Goal: Information Seeking & Learning: Learn about a topic

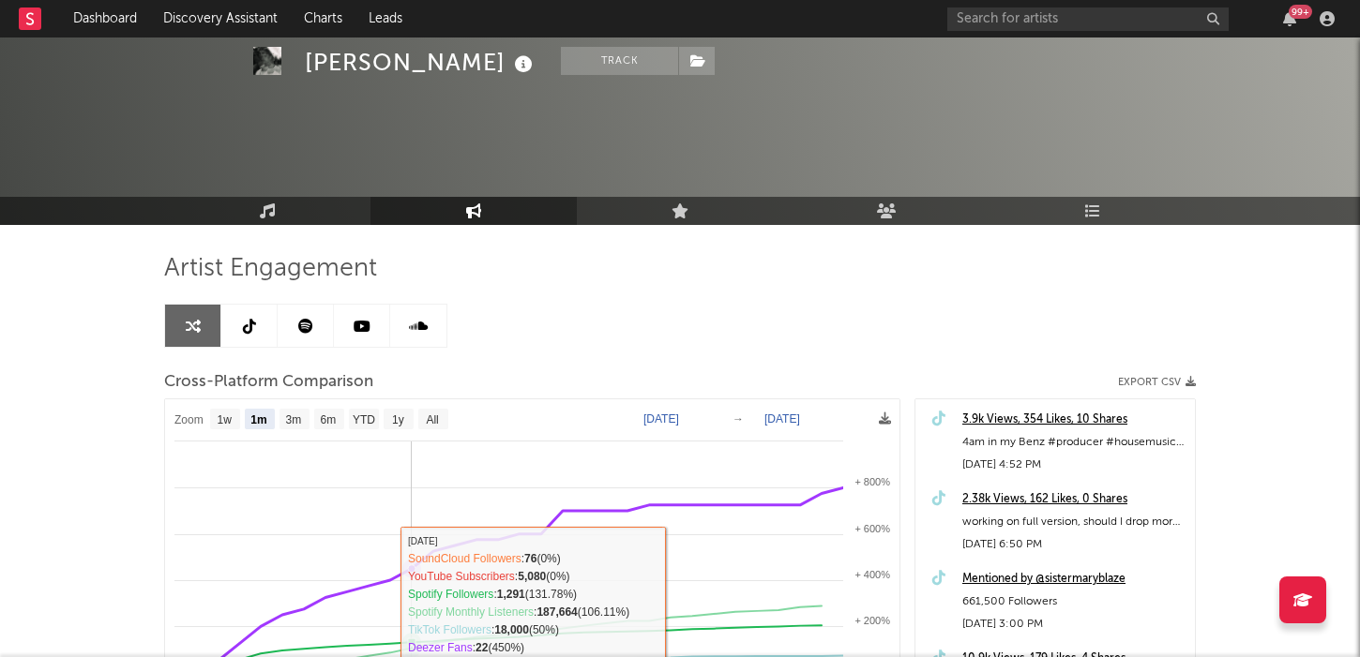
select select "1m"
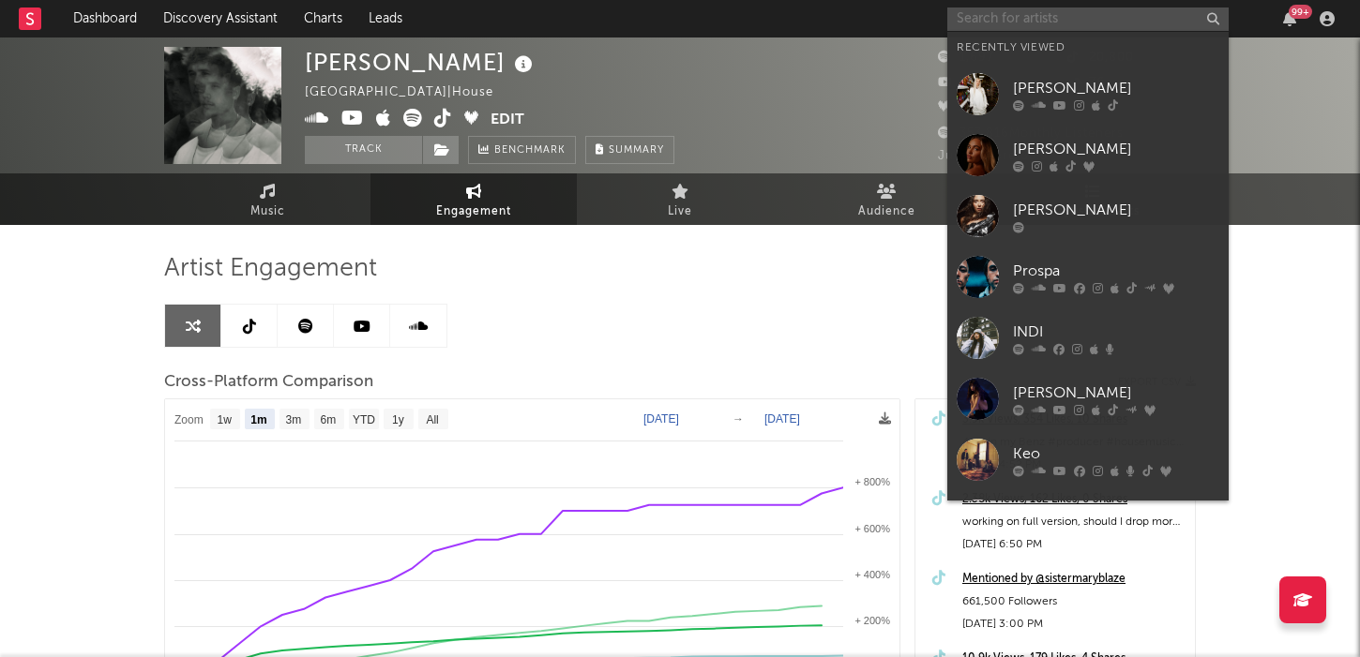
click at [1071, 14] on input "text" at bounding box center [1087, 19] width 281 height 23
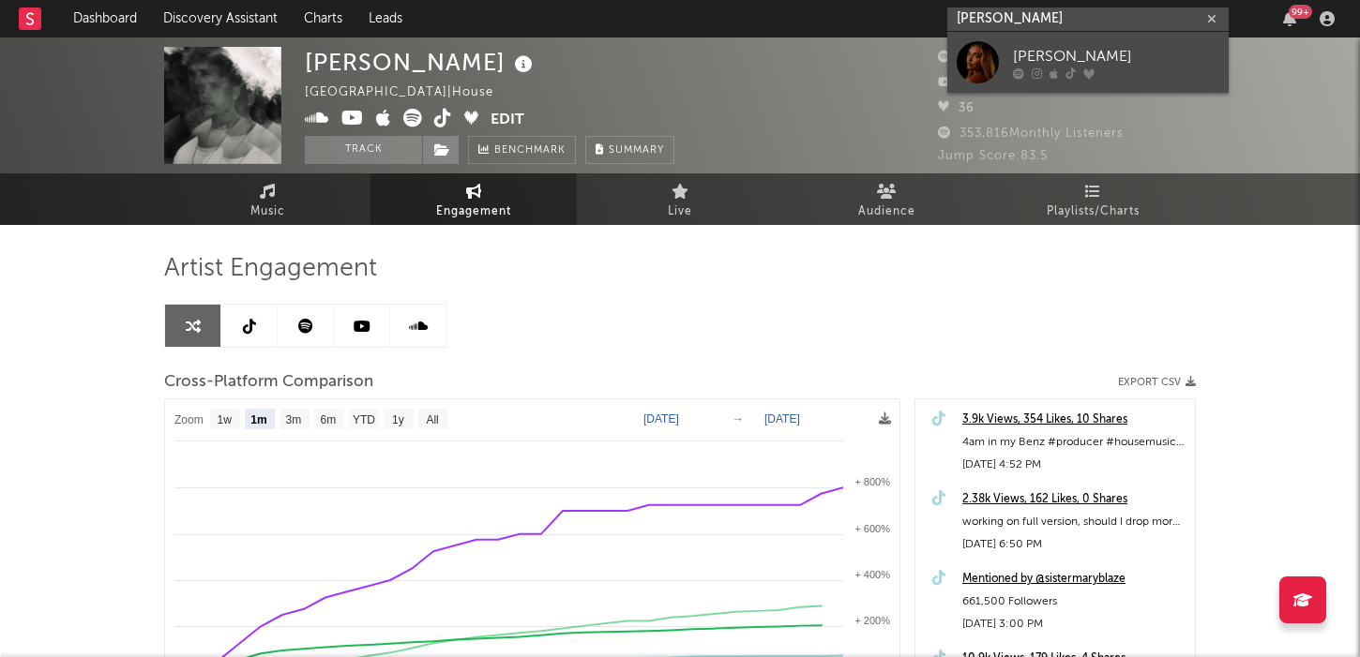
type input "[PERSON_NAME]"
click at [1079, 53] on div "[PERSON_NAME]" at bounding box center [1116, 56] width 206 height 23
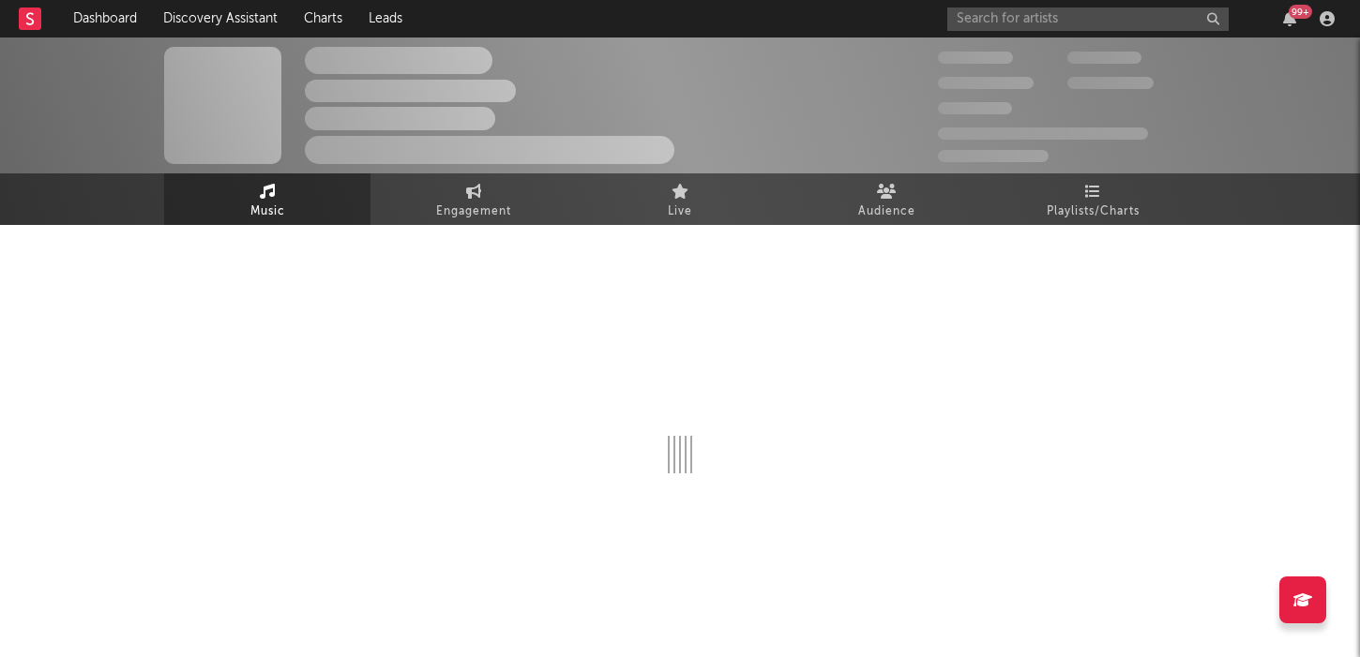
select select "6m"
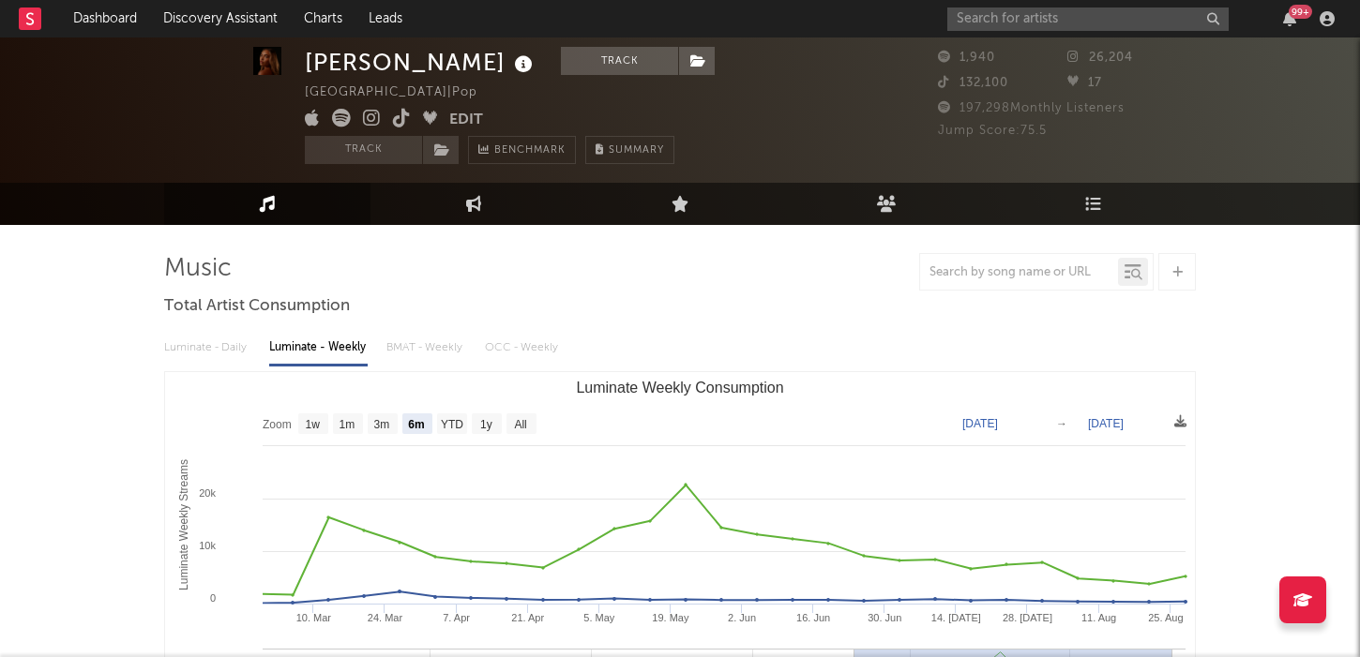
scroll to position [31, 0]
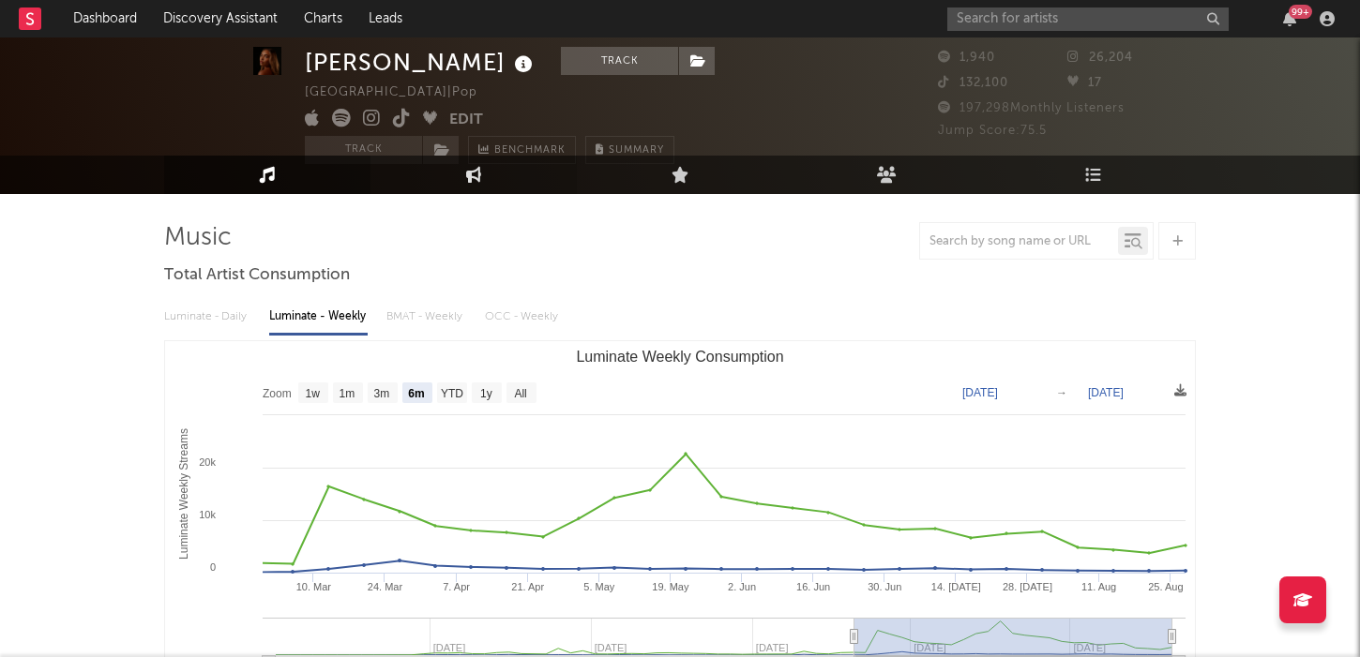
click at [444, 188] on link "Engagement" at bounding box center [473, 175] width 206 height 38
select select "1w"
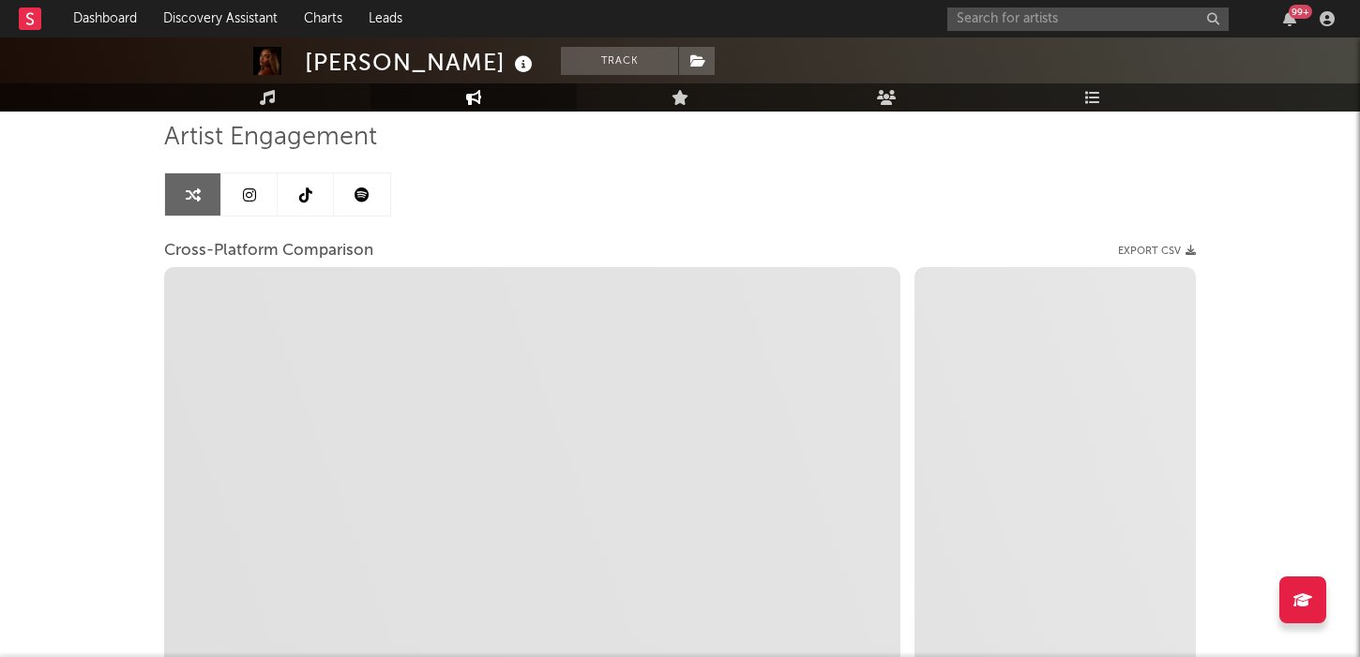
scroll to position [132, 0]
select select "1m"
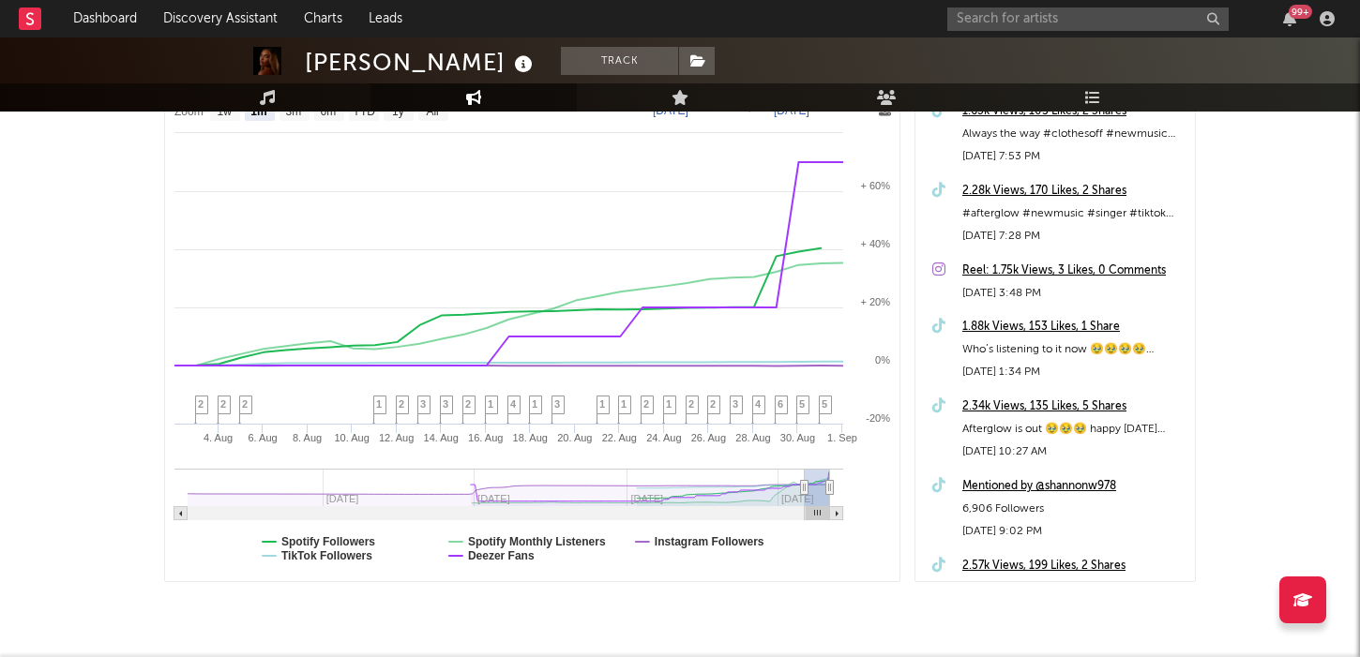
scroll to position [303, 0]
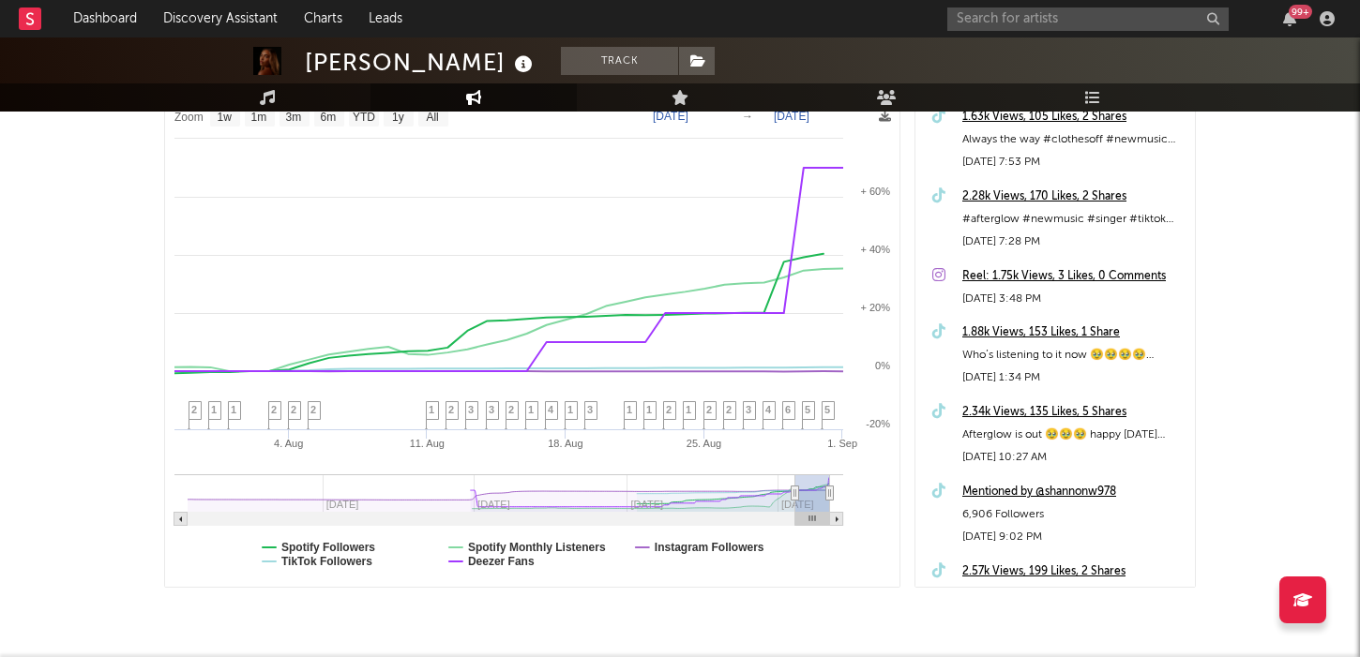
type input "[DATE]"
select select "3m"
drag, startPoint x: 802, startPoint y: 492, endPoint x: 752, endPoint y: 491, distance: 49.7
click at [791, 491] on icon at bounding box center [795, 494] width 8 height 14
type input "[DATE]"
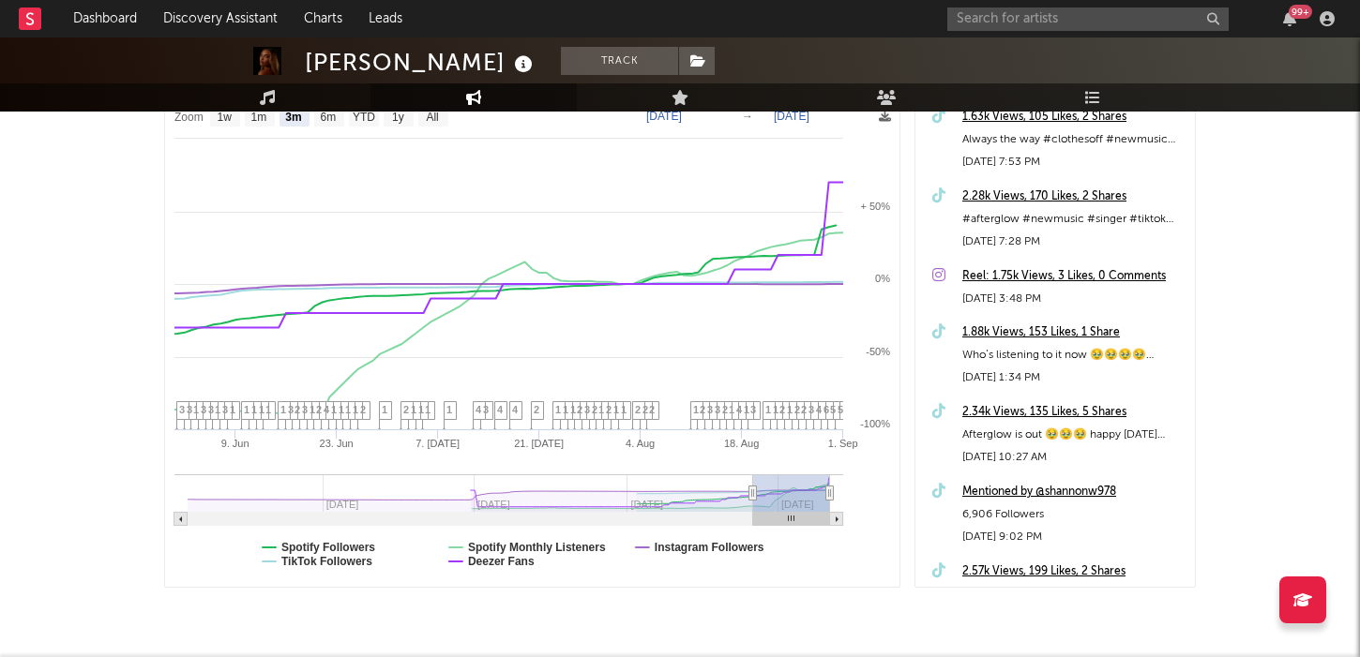
select select "3m"
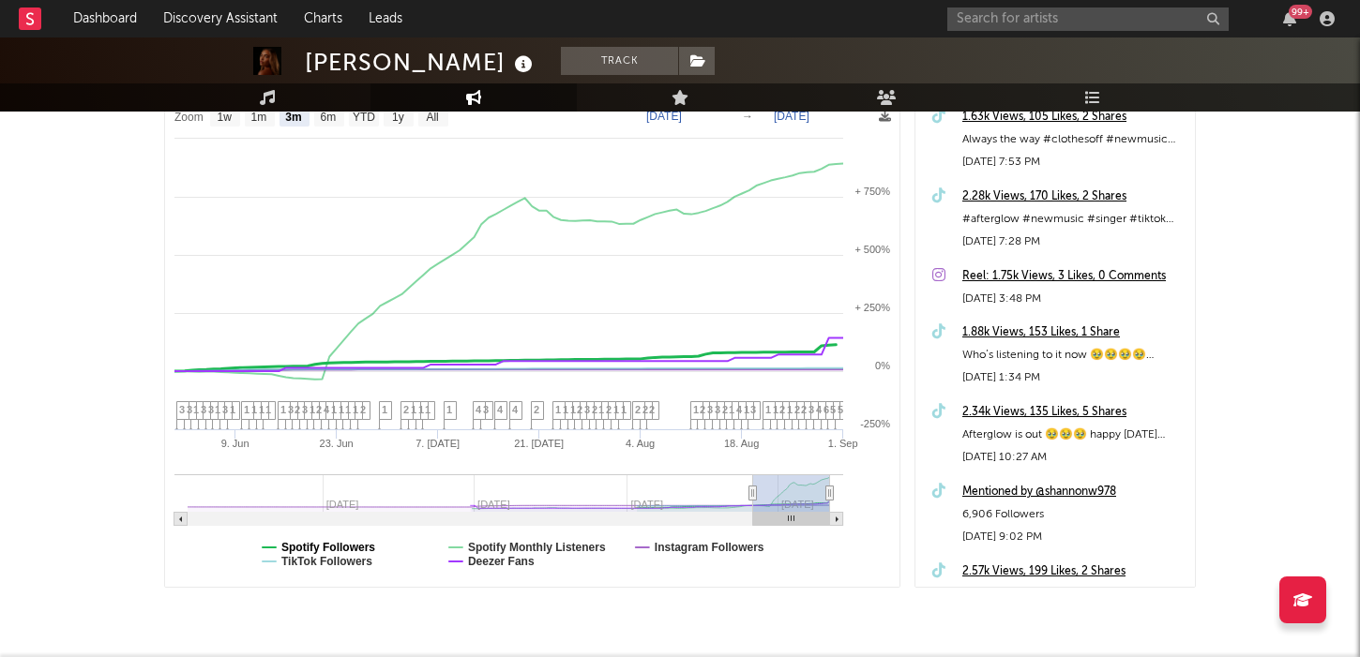
click at [338, 549] on text "Spotify Followers" at bounding box center [328, 547] width 94 height 13
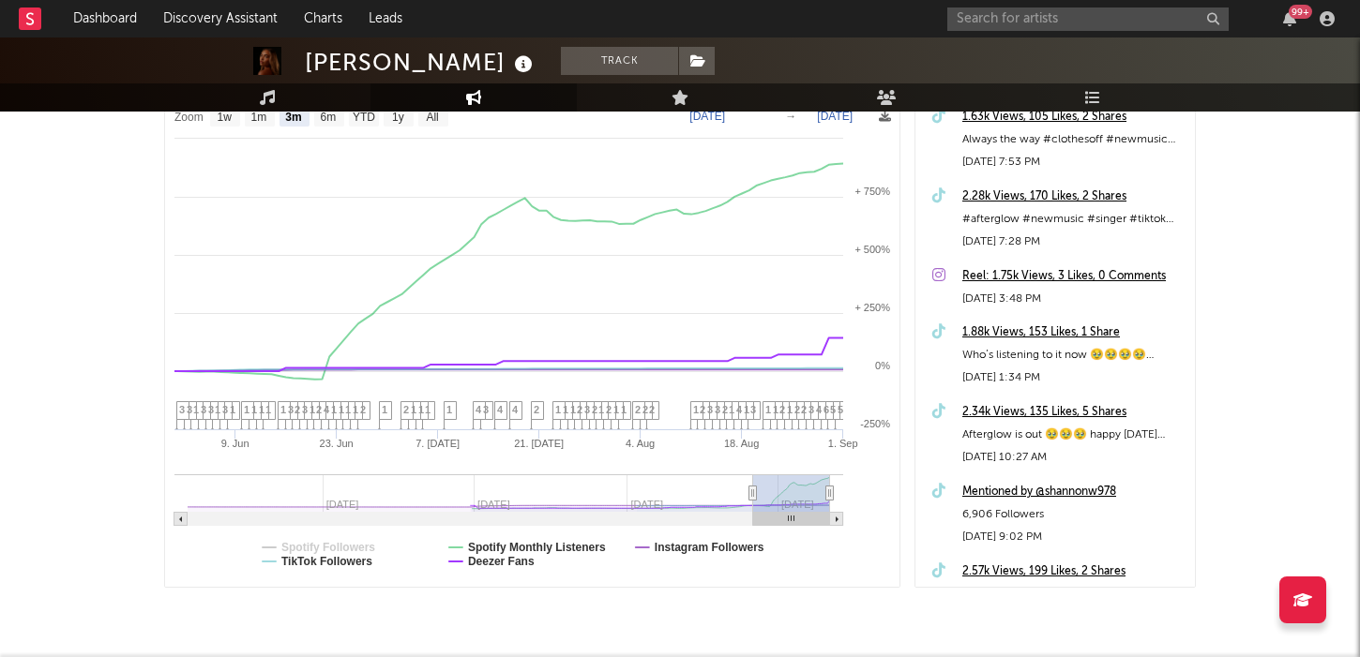
select select "3m"
click at [462, 545] on rect at bounding box center [532, 342] width 734 height 490
click at [493, 543] on text "Spotify Monthly Listeners" at bounding box center [537, 547] width 138 height 13
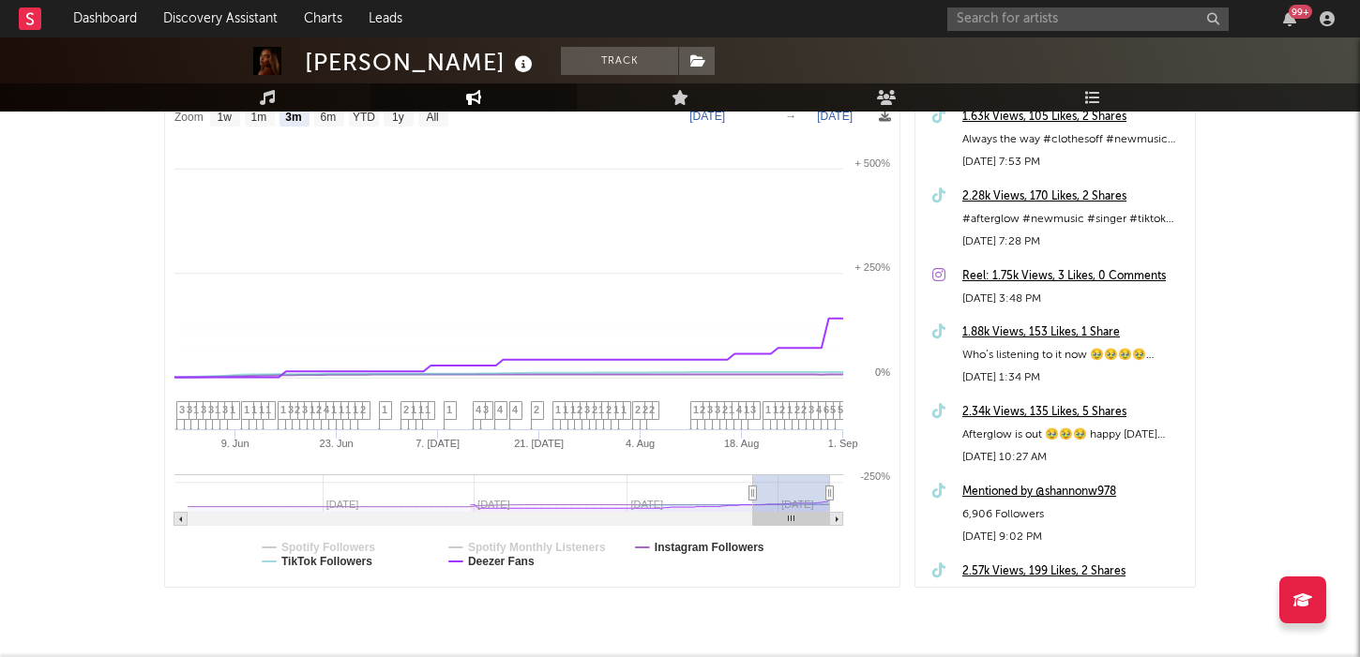
select select "3m"
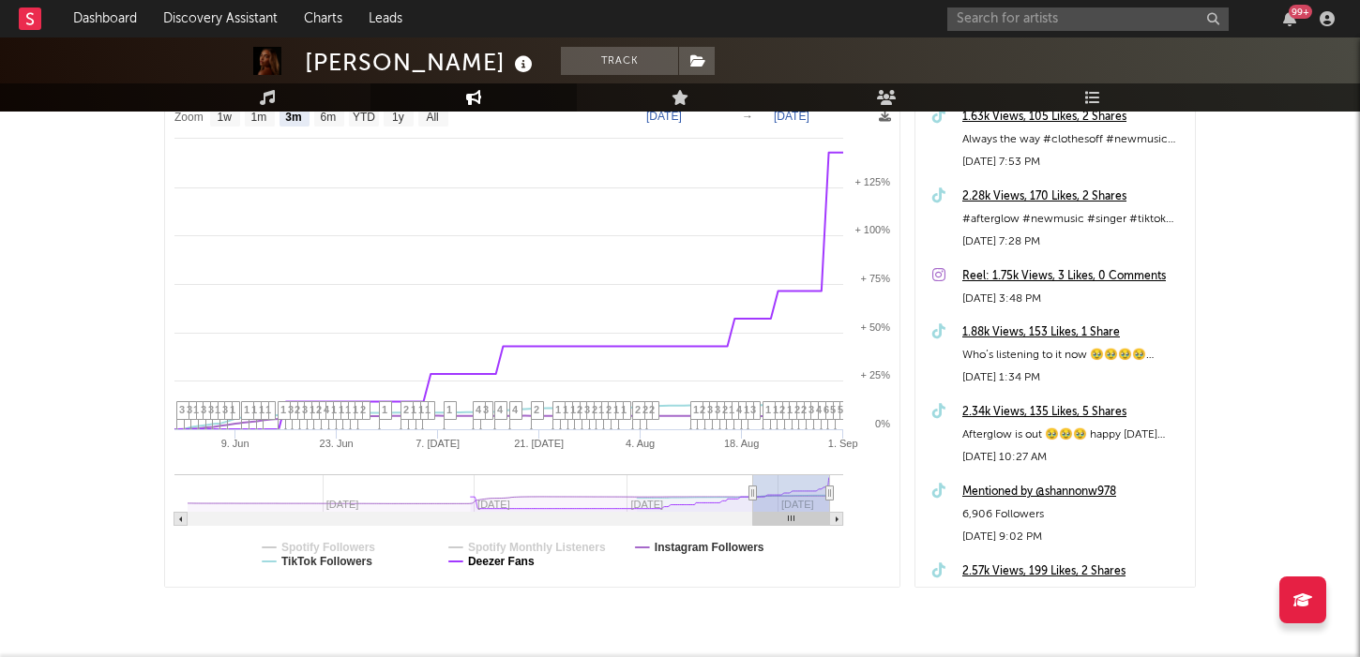
click at [493, 558] on text "Deezer Fans" at bounding box center [501, 561] width 67 height 13
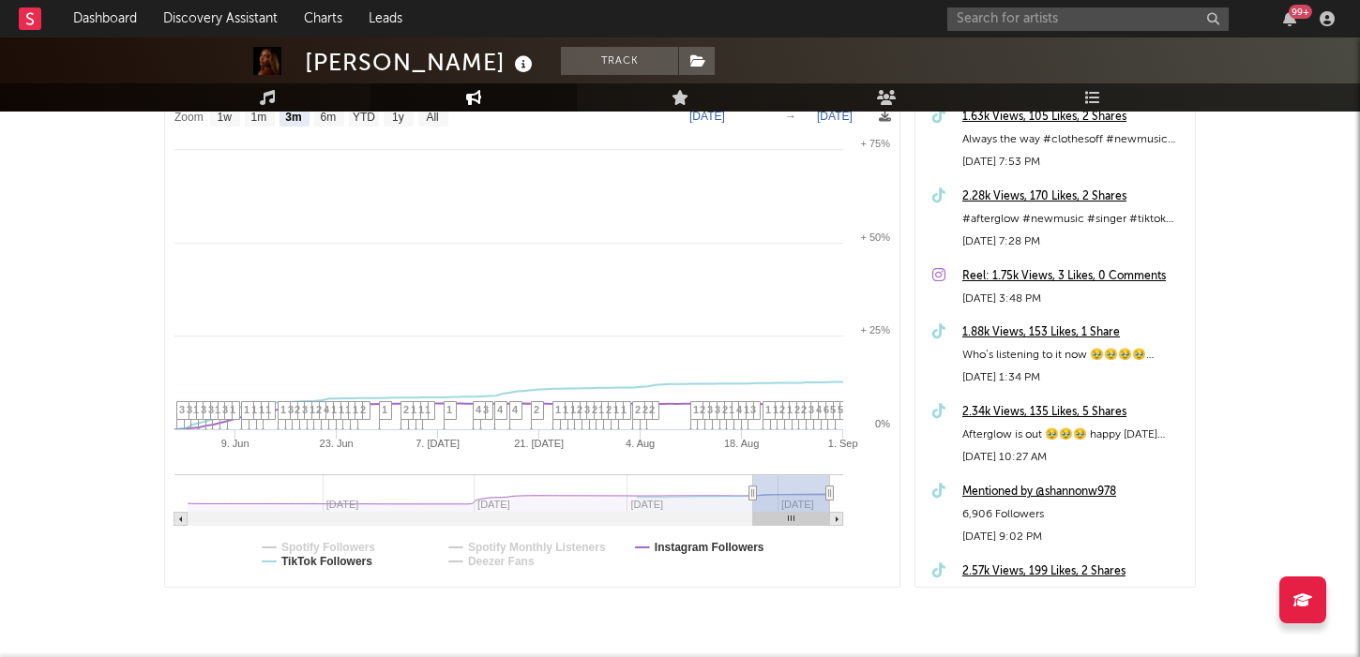
select select "3m"
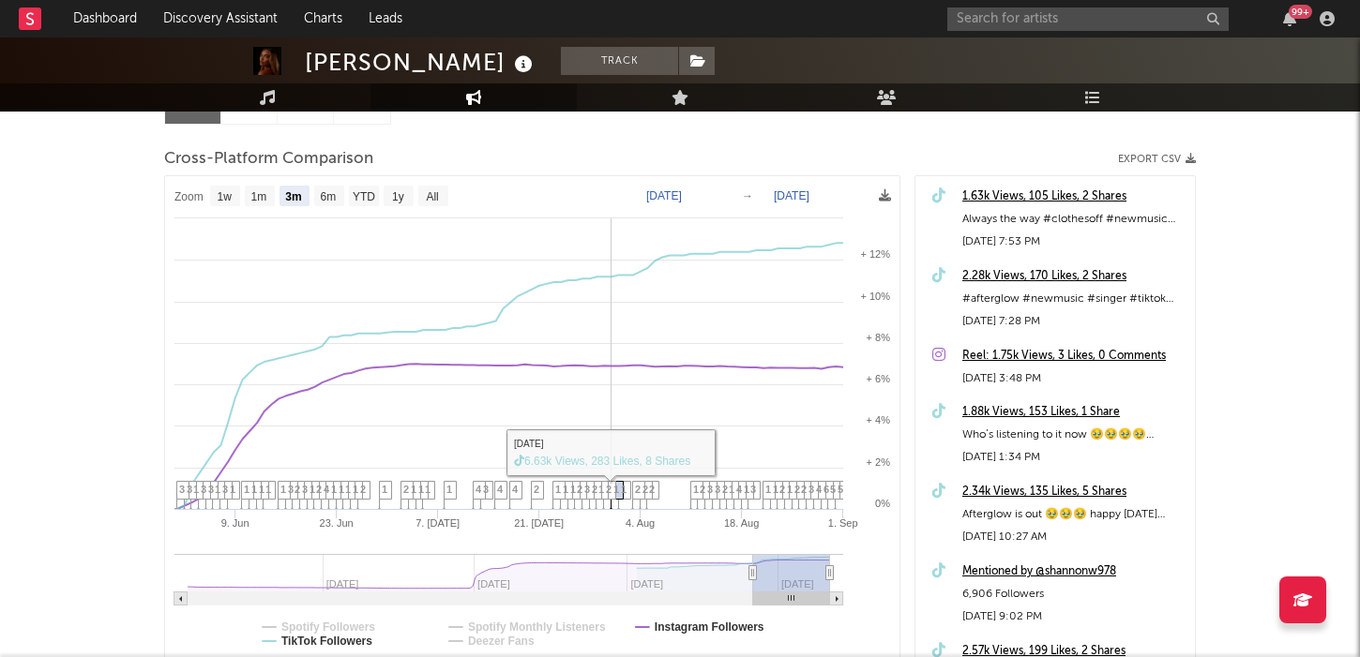
scroll to position [221, 0]
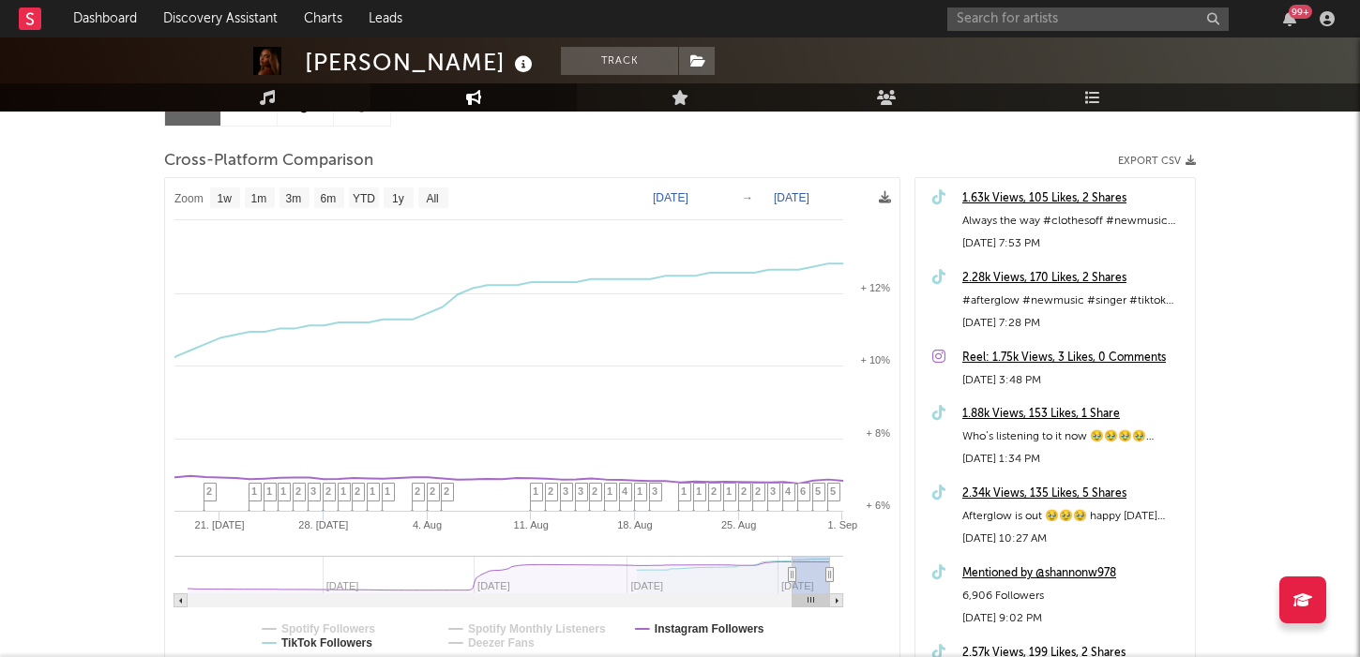
type input "[DATE]"
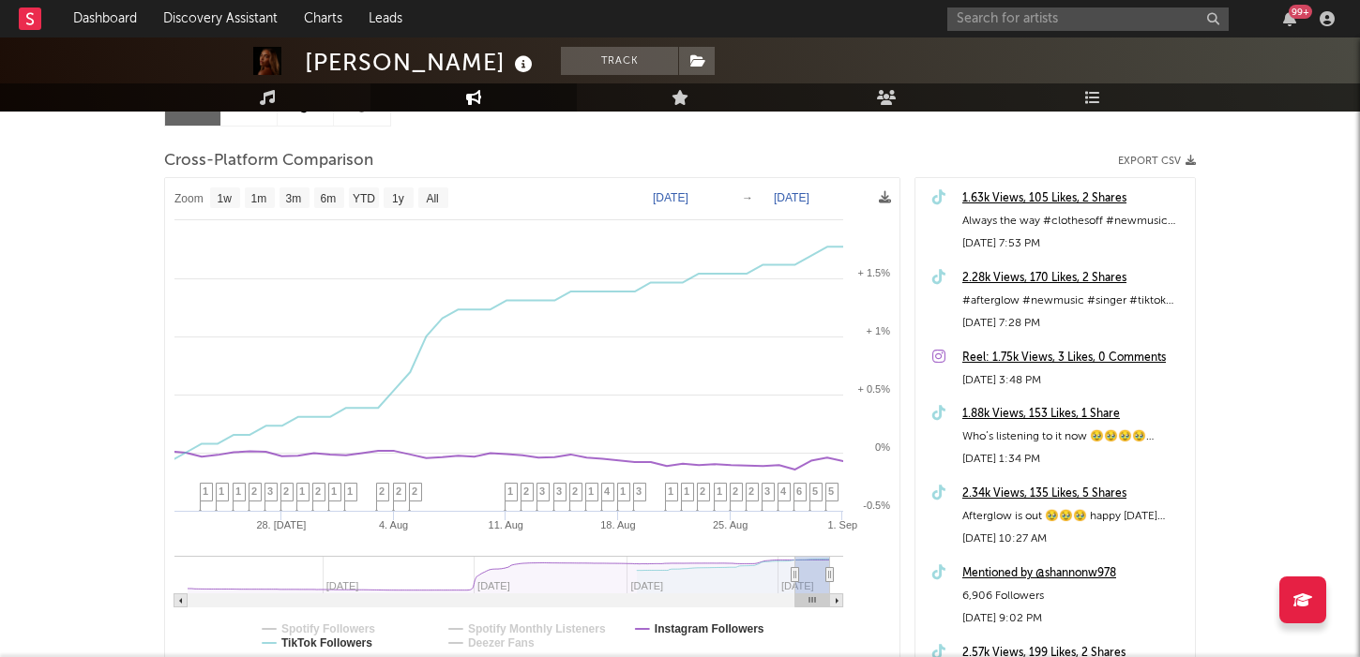
drag, startPoint x: 754, startPoint y: 572, endPoint x: 810, endPoint y: 573, distance: 56.3
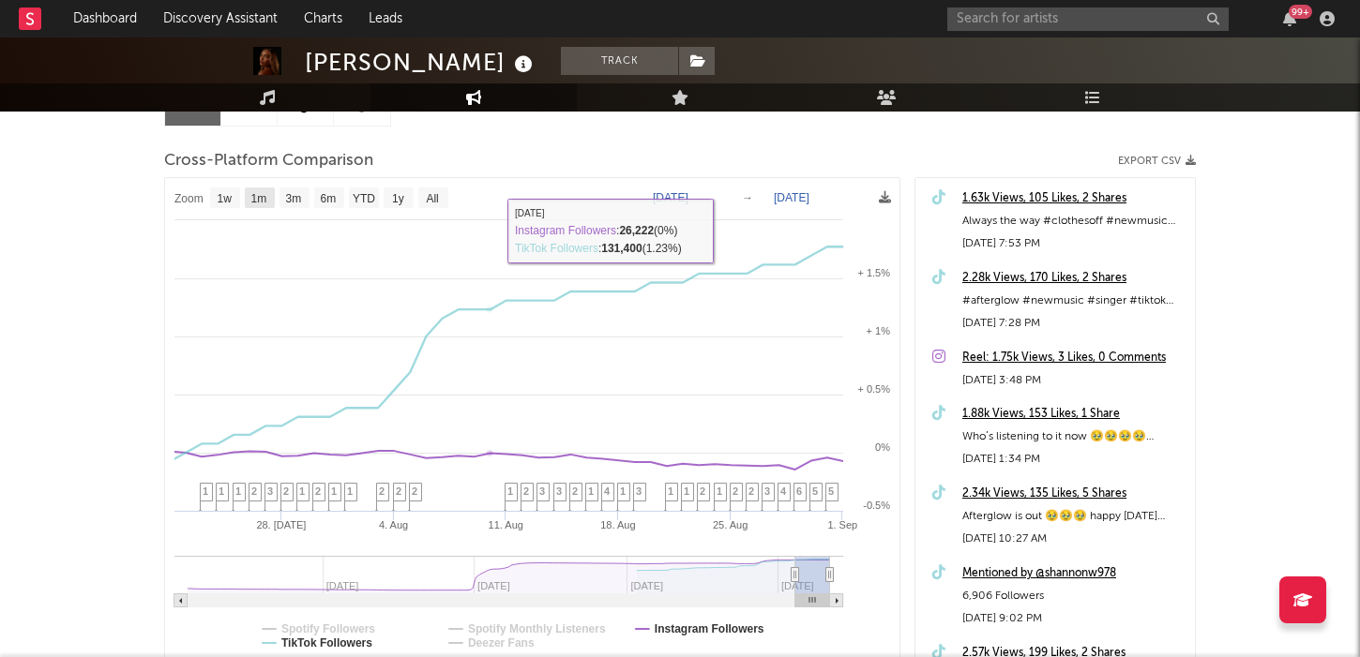
click at [220, 193] on text "1w" at bounding box center [225, 198] width 15 height 13
select select "1w"
type input "[DATE]"
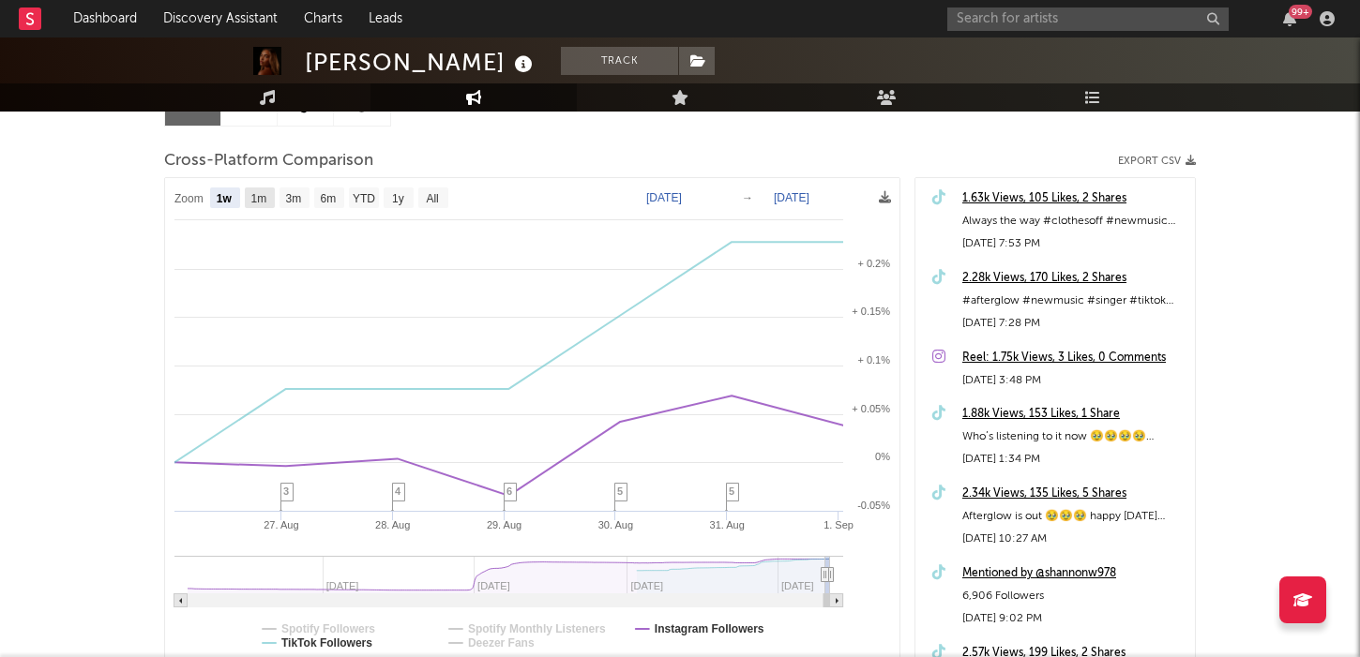
click at [251, 192] on text "1m" at bounding box center [259, 198] width 16 height 13
select select "1m"
type input "[DATE]"
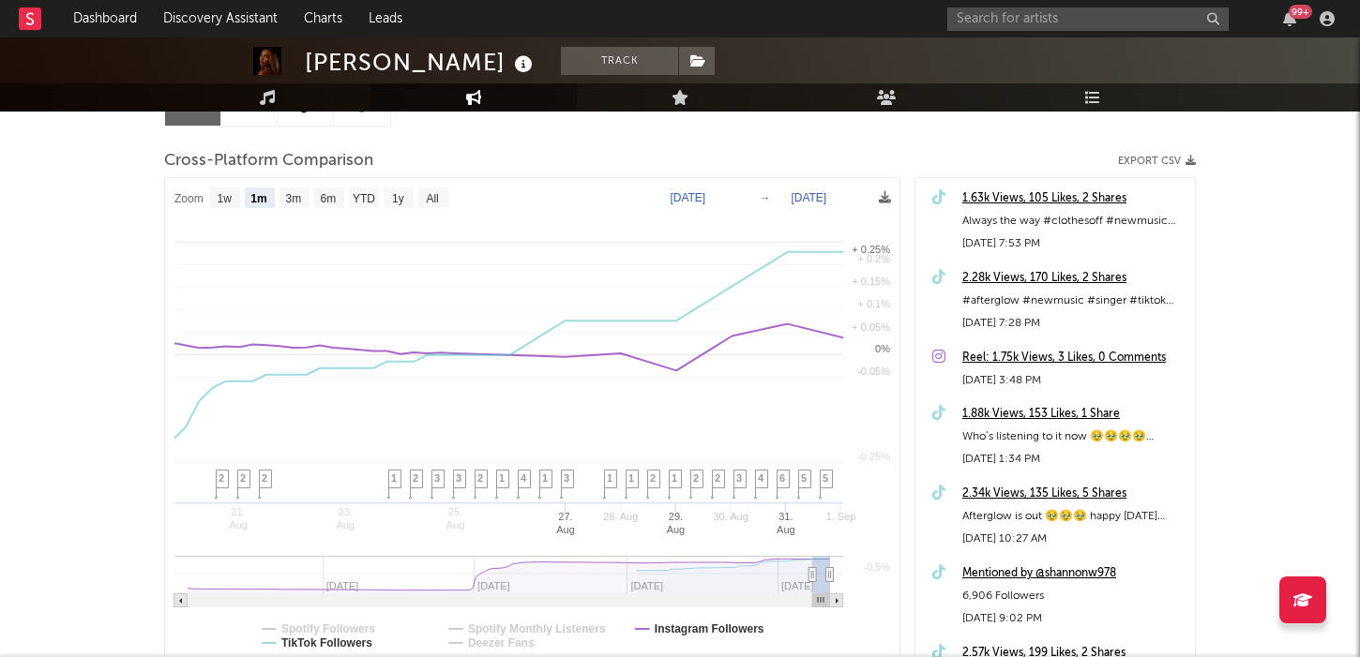
select select "1m"
